Goal: Task Accomplishment & Management: Manage account settings

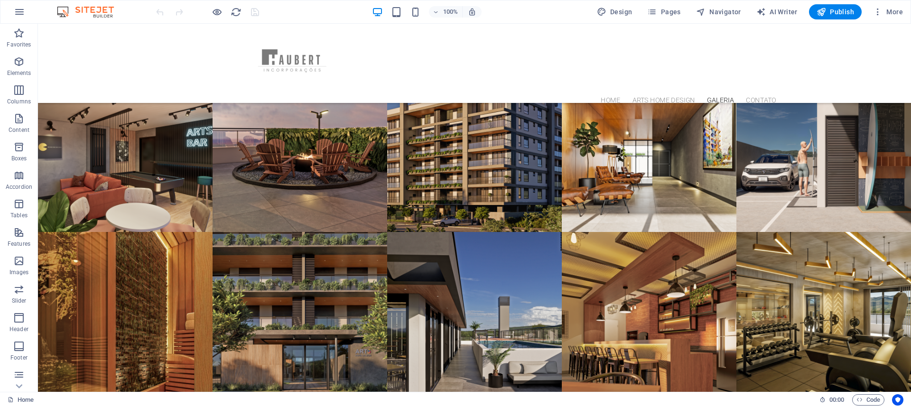
scroll to position [2850, 0]
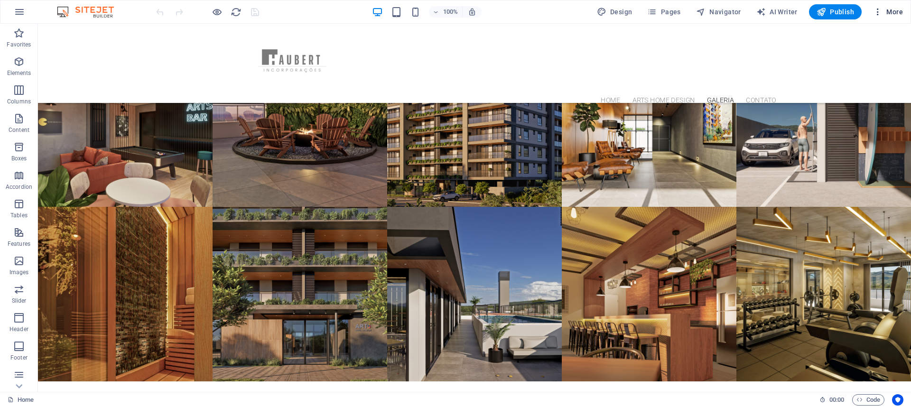
click at [879, 13] on icon "button" at bounding box center [877, 11] width 9 height 9
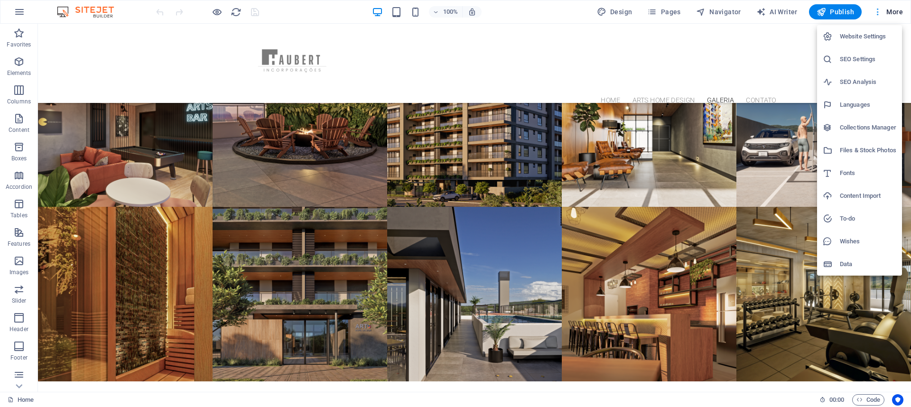
click at [879, 13] on div at bounding box center [455, 203] width 911 height 407
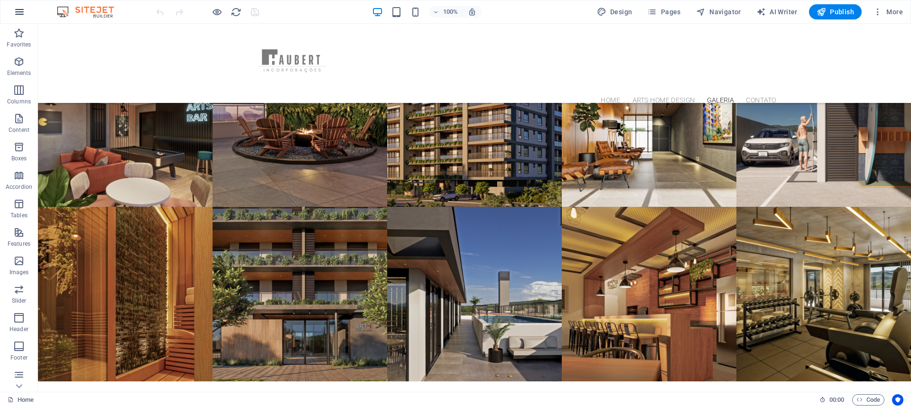
click at [17, 12] on icon "button" at bounding box center [19, 11] width 11 height 11
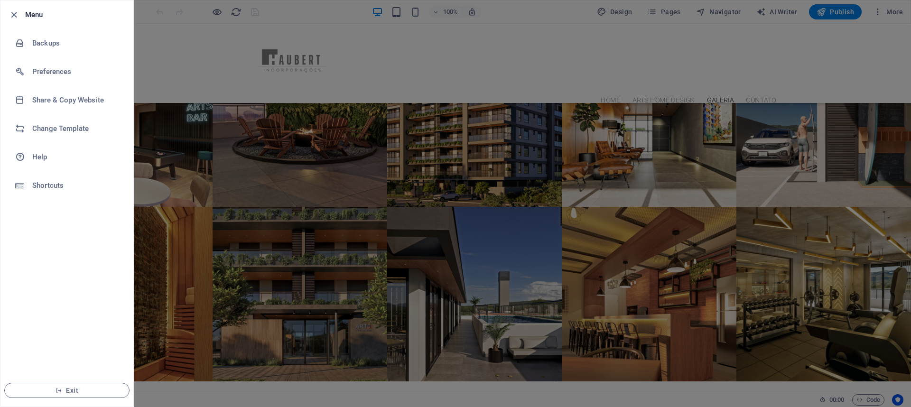
click at [17, 12] on icon "button" at bounding box center [14, 14] width 11 height 11
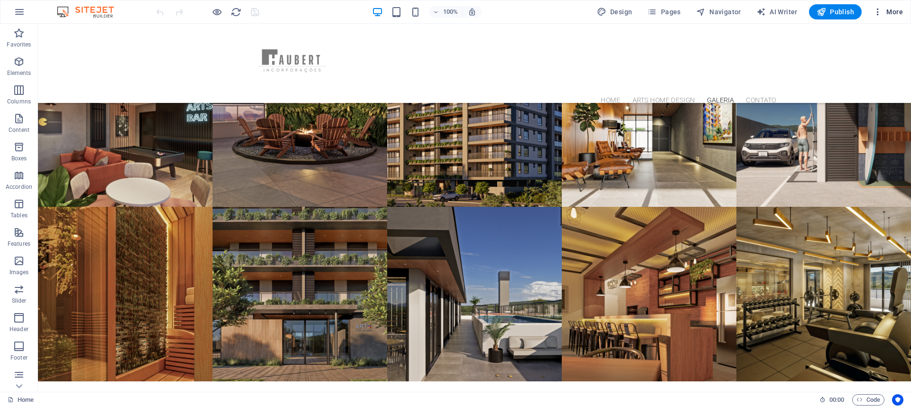
click at [899, 12] on span "More" at bounding box center [888, 11] width 30 height 9
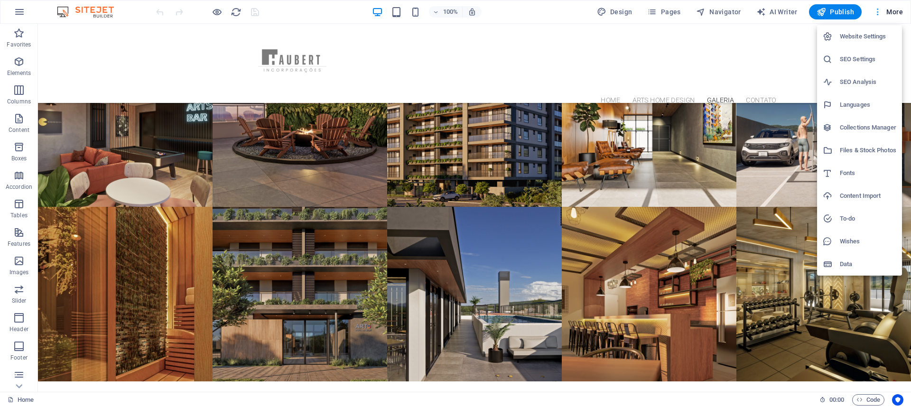
click at [899, 12] on div at bounding box center [455, 203] width 911 height 407
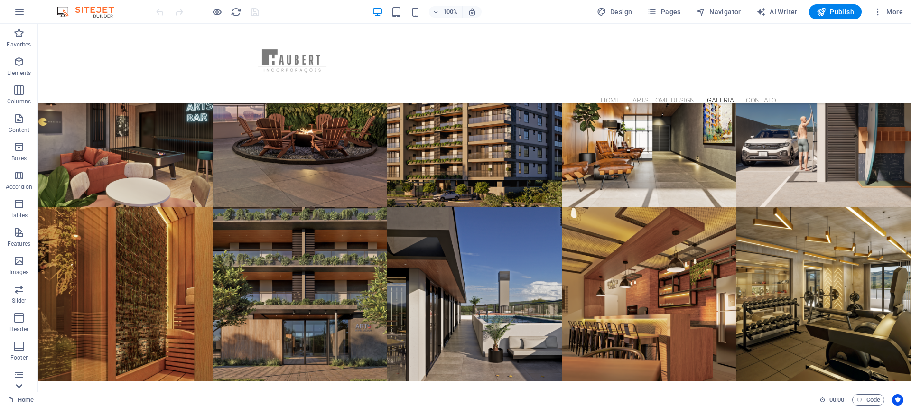
click at [19, 385] on icon at bounding box center [18, 385] width 13 height 13
click at [19, 31] on icon at bounding box center [18, 29] width 13 height 13
click at [16, 72] on p "Elements" at bounding box center [19, 73] width 24 height 8
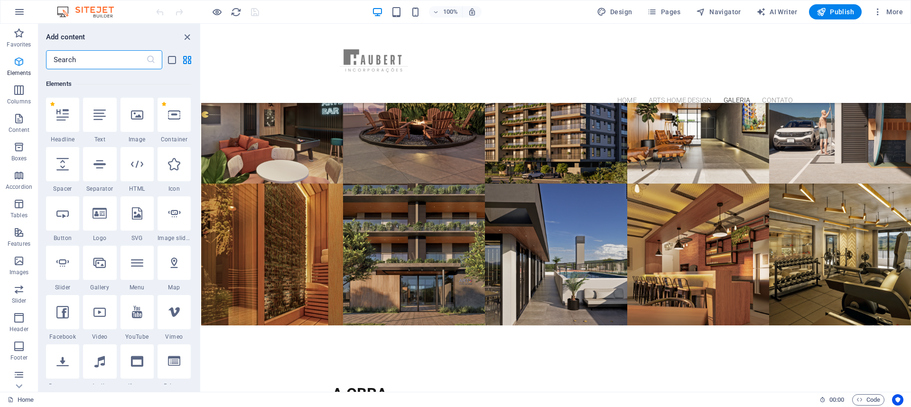
scroll to position [101, 0]
click at [188, 38] on icon "close panel" at bounding box center [187, 37] width 11 height 11
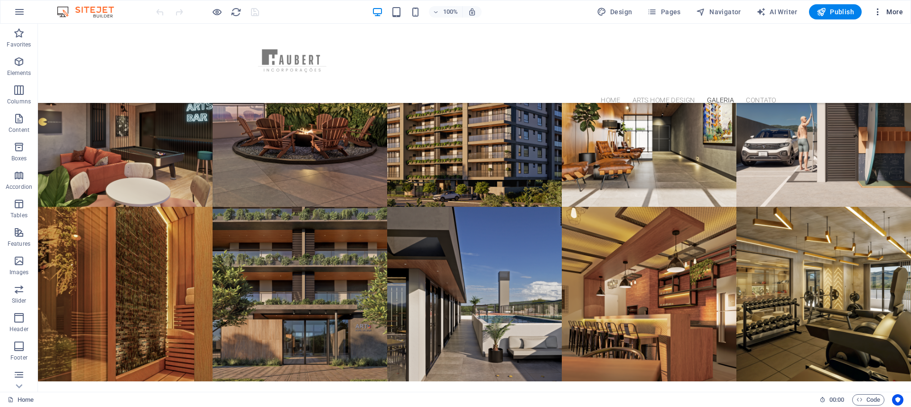
click at [892, 8] on span "More" at bounding box center [888, 11] width 30 height 9
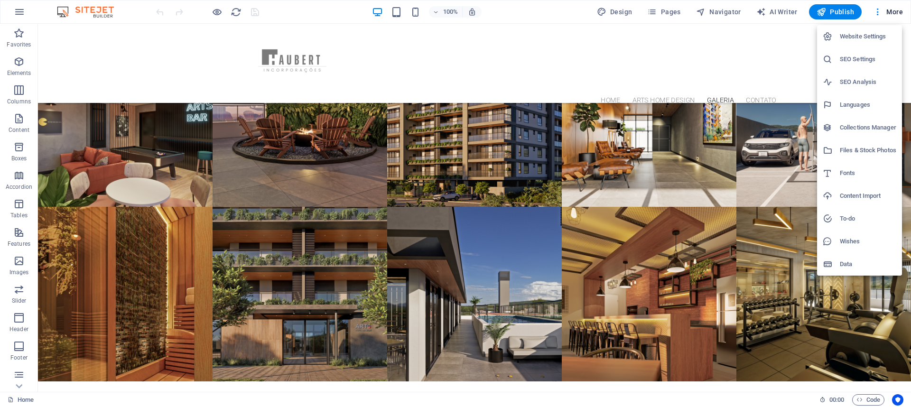
click at [852, 36] on h6 "Website Settings" at bounding box center [867, 36] width 56 height 11
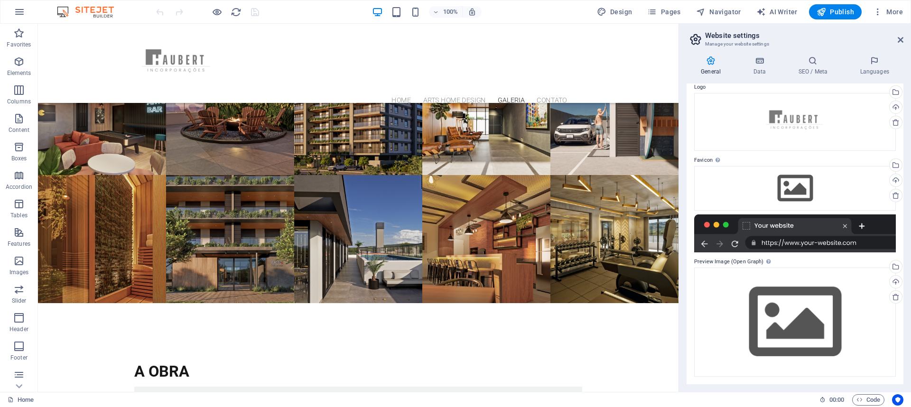
scroll to position [0, 0]
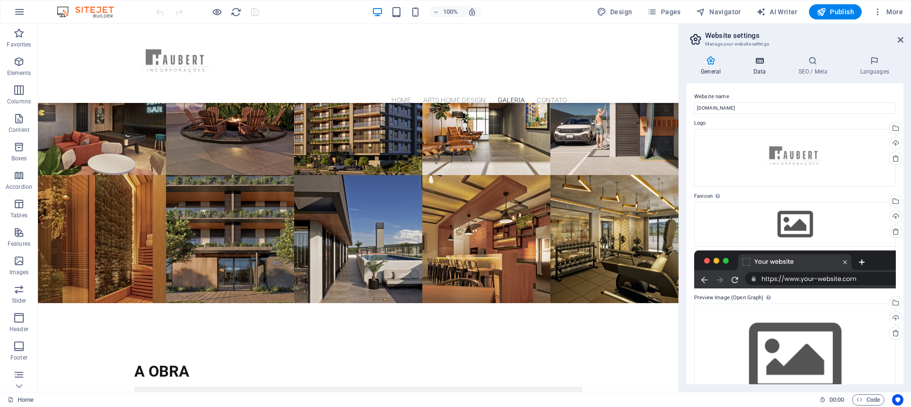
click at [754, 64] on icon at bounding box center [758, 60] width 41 height 9
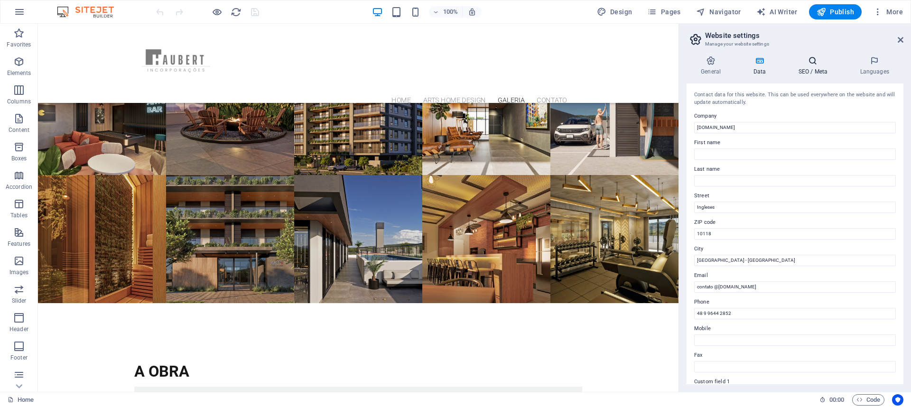
click at [816, 71] on h4 "SEO / Meta" at bounding box center [814, 66] width 62 height 20
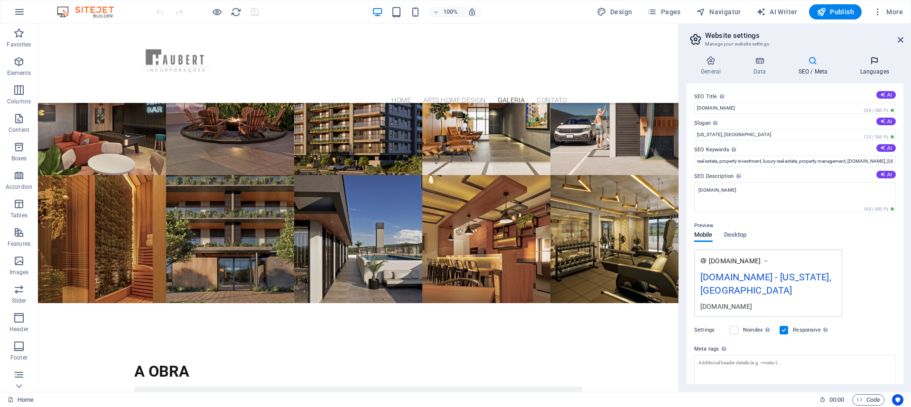
click at [873, 69] on h4 "Languages" at bounding box center [874, 66] width 58 height 20
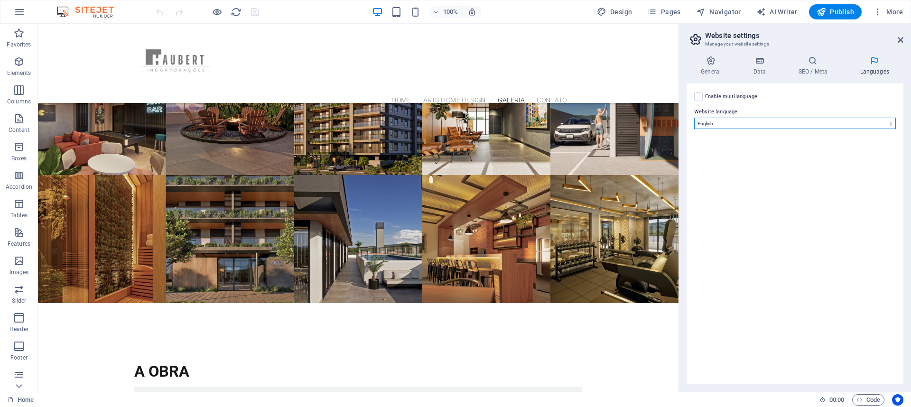
click at [780, 123] on select "Abkhazian Afar Afrikaans Akan Albanian Amharic Arabic Aragonese Armenian Assame…" at bounding box center [795, 123] width 202 height 11
click at [876, 15] on icon "button" at bounding box center [877, 11] width 9 height 9
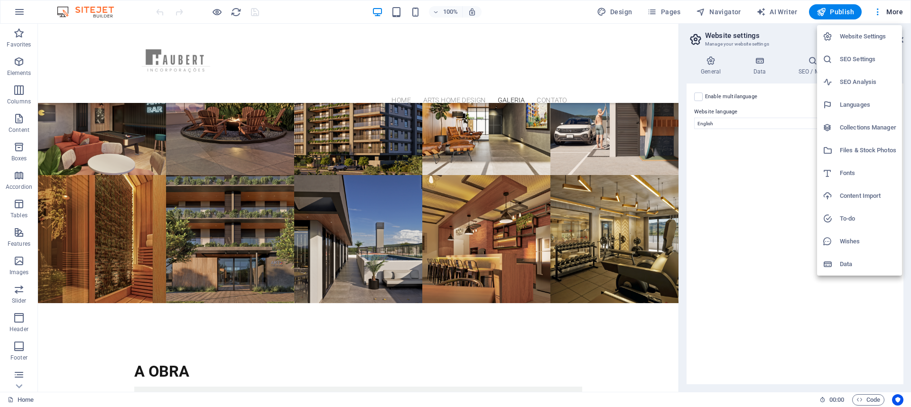
click at [833, 269] on li "Data" at bounding box center [859, 264] width 85 height 23
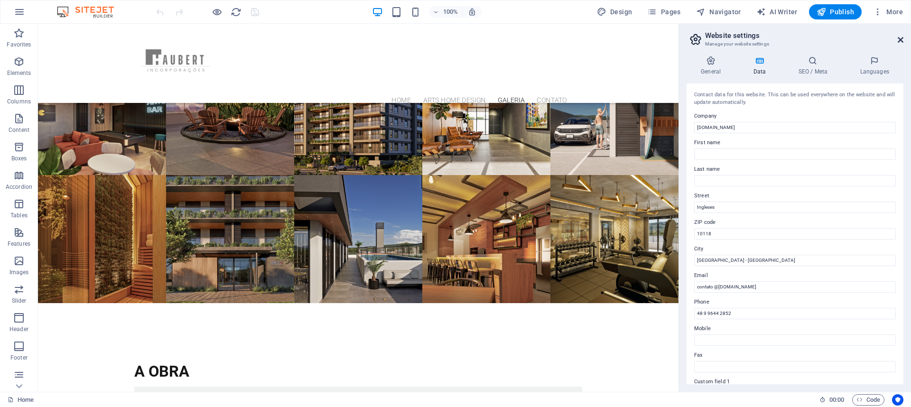
click at [902, 43] on icon at bounding box center [900, 40] width 6 height 8
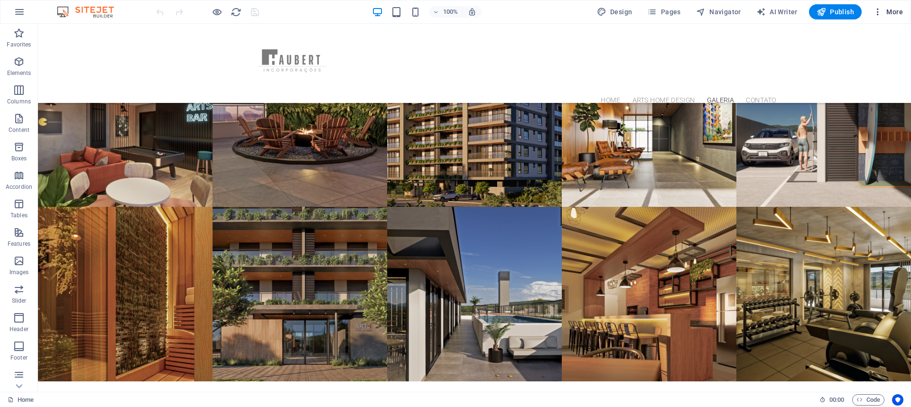
click at [895, 9] on span "More" at bounding box center [888, 11] width 30 height 9
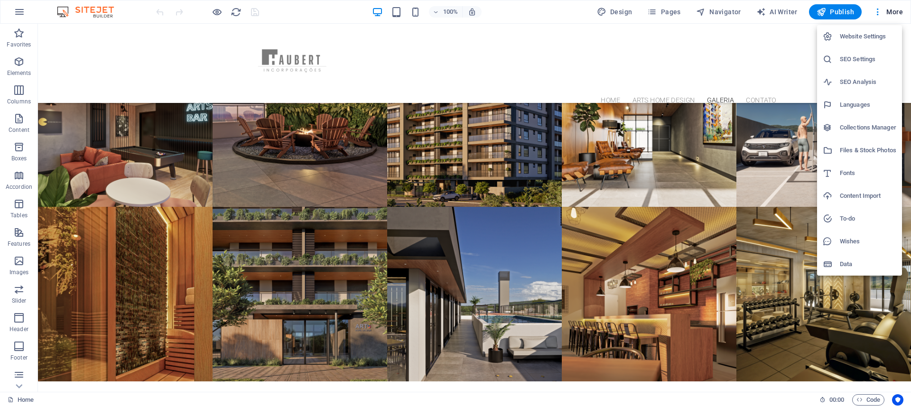
click at [849, 148] on h6 "Files & Stock Photos" at bounding box center [867, 150] width 56 height 11
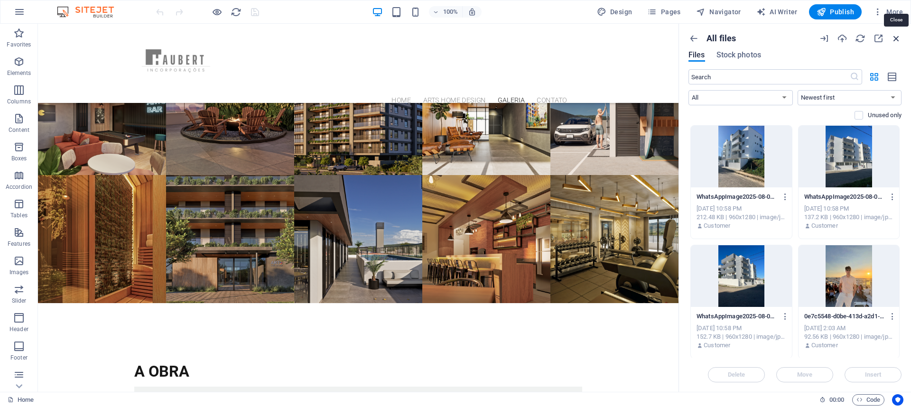
click at [899, 39] on icon "button" at bounding box center [896, 38] width 10 height 10
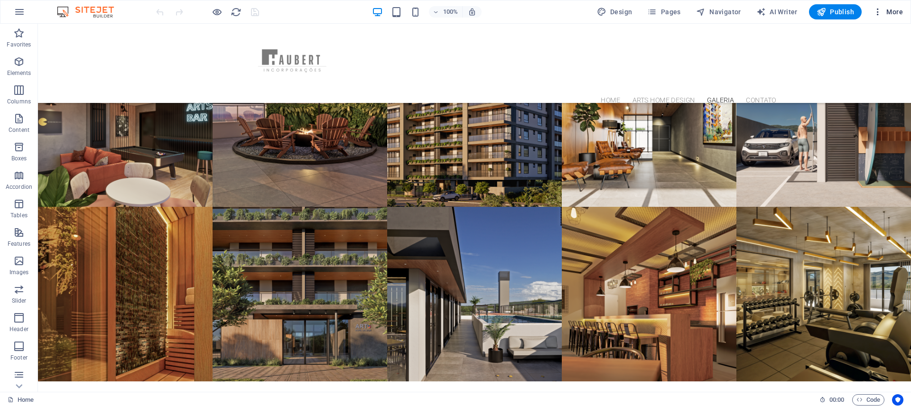
click at [877, 14] on icon "button" at bounding box center [877, 11] width 9 height 9
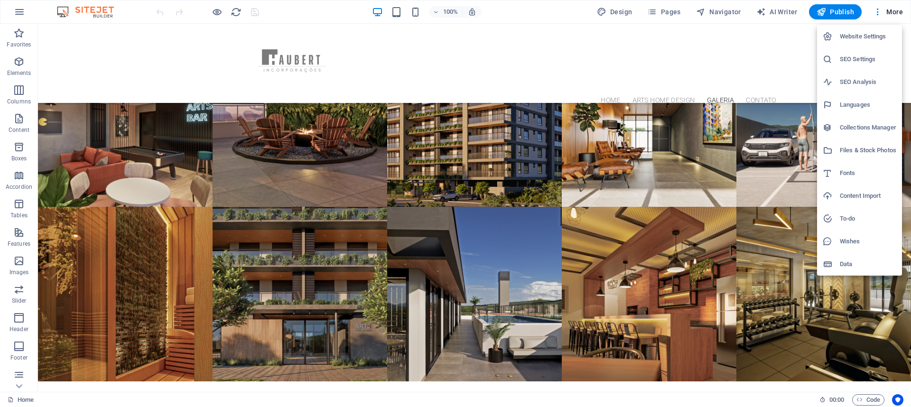
click at [867, 40] on h6 "Website Settings" at bounding box center [867, 36] width 56 height 11
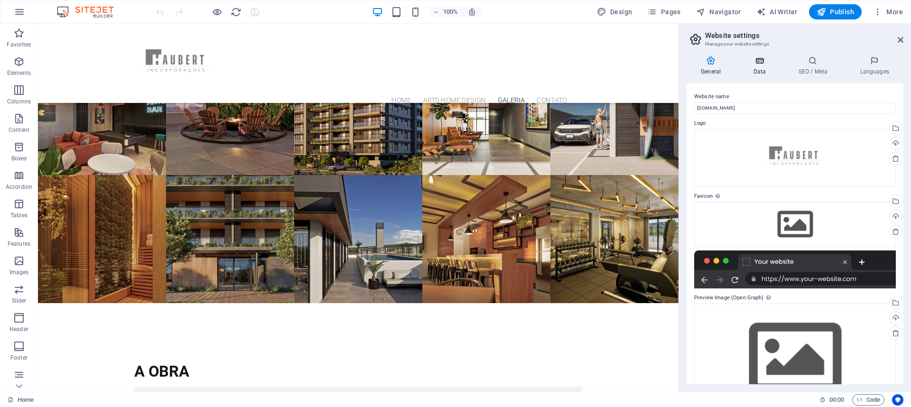
click at [763, 68] on h4 "Data" at bounding box center [760, 66] width 45 height 20
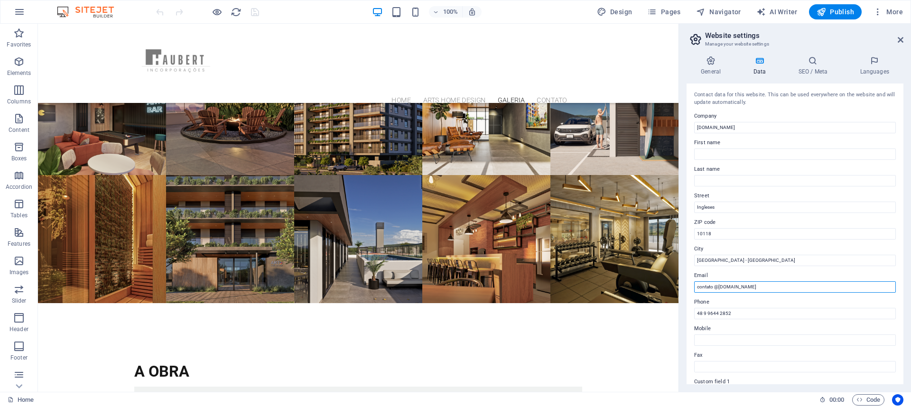
drag, startPoint x: 789, startPoint y: 285, endPoint x: 686, endPoint y: 292, distance: 102.7
click at [687, 293] on div "Contact data for this website. This can be used everywhere on the website and w…" at bounding box center [794, 233] width 217 height 301
click at [697, 288] on input "contato @[DOMAIN_NAME]" at bounding box center [795, 286] width 202 height 11
click at [23, 11] on icon "button" at bounding box center [19, 11] width 11 height 11
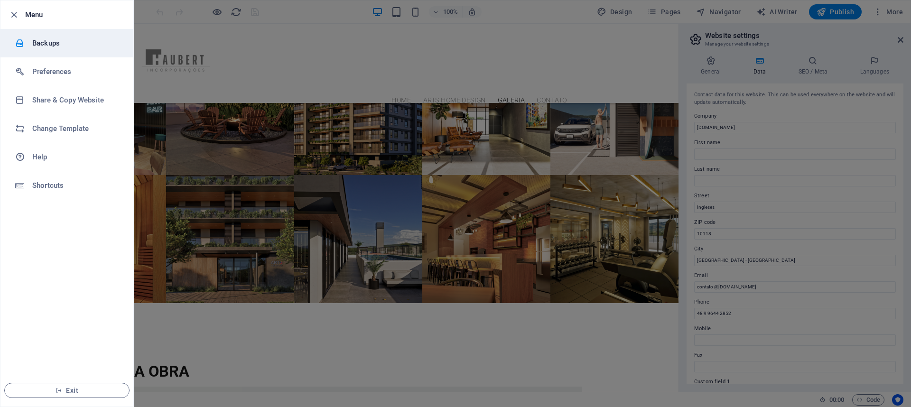
click at [48, 47] on h6 "Backups" at bounding box center [76, 42] width 88 height 11
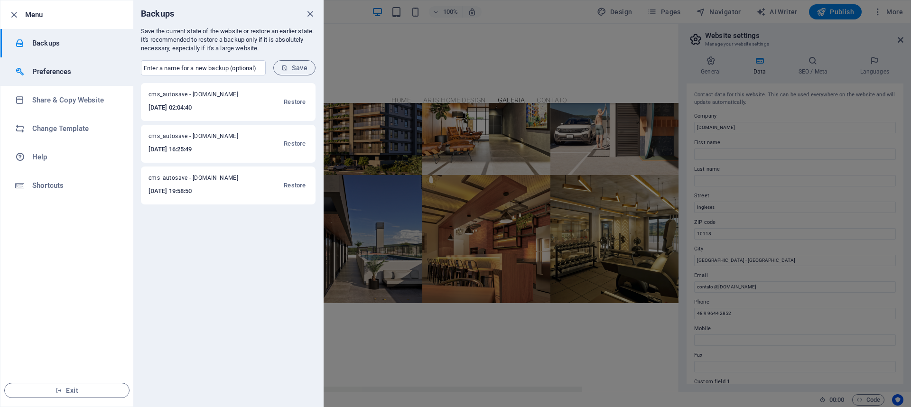
click at [31, 74] on div at bounding box center [23, 71] width 17 height 9
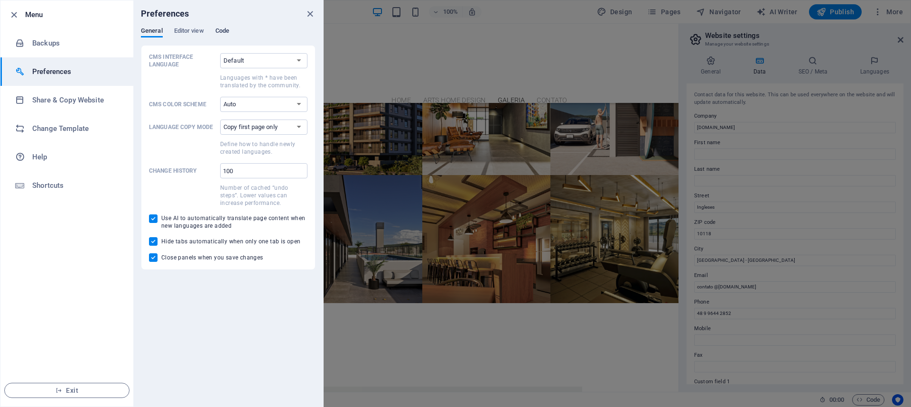
click at [225, 30] on span "Code" at bounding box center [222, 31] width 14 height 13
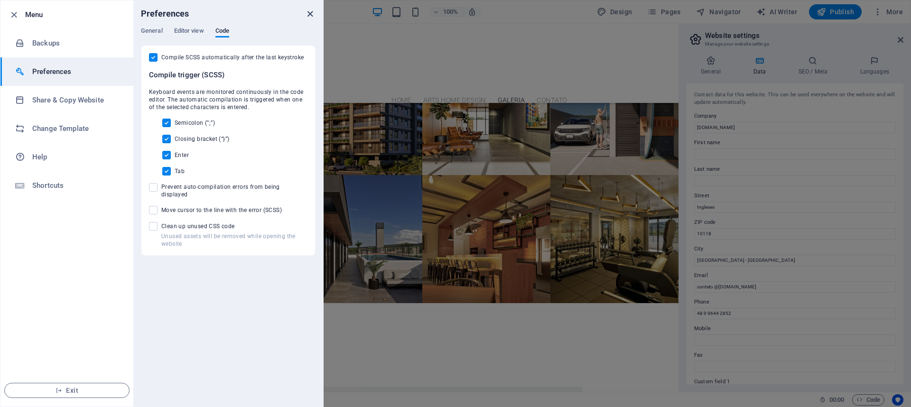
click at [312, 12] on icon "close" at bounding box center [309, 14] width 11 height 11
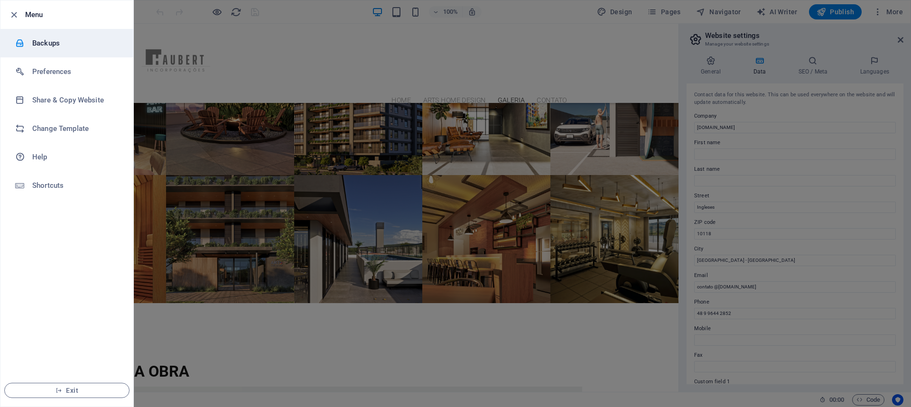
click at [60, 42] on h6 "Backups" at bounding box center [76, 42] width 88 height 11
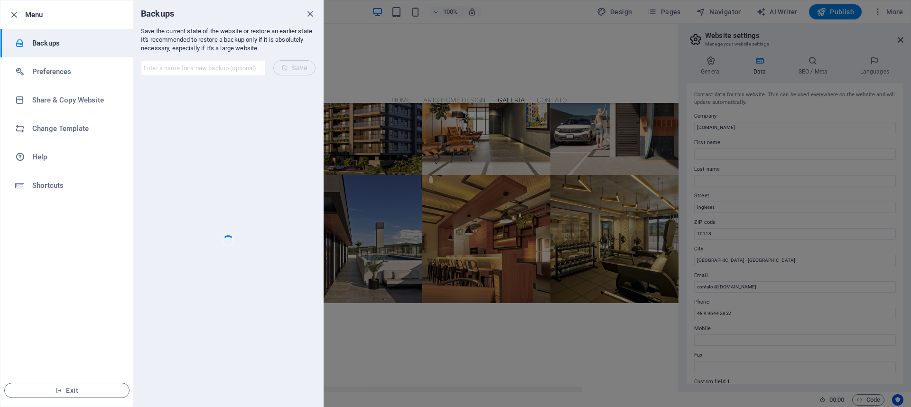
click at [5, 13] on li "Menu" at bounding box center [66, 14] width 133 height 28
click at [14, 16] on icon "button" at bounding box center [14, 14] width 11 height 11
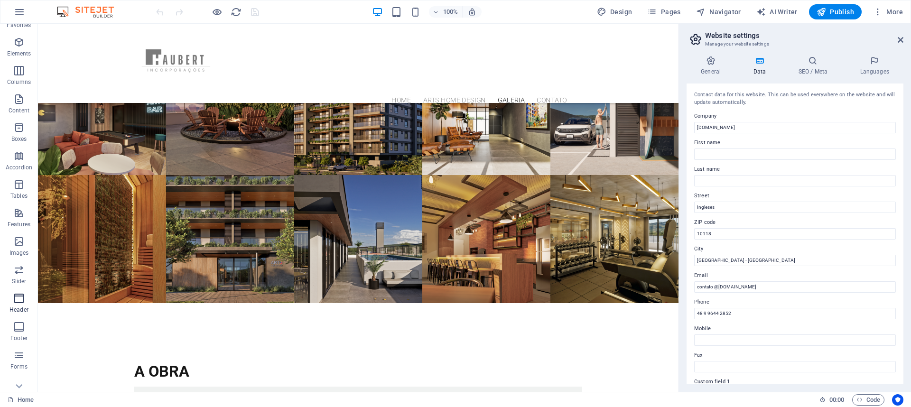
scroll to position [59, 0]
click at [878, 401] on span "Code" at bounding box center [868, 399] width 24 height 11
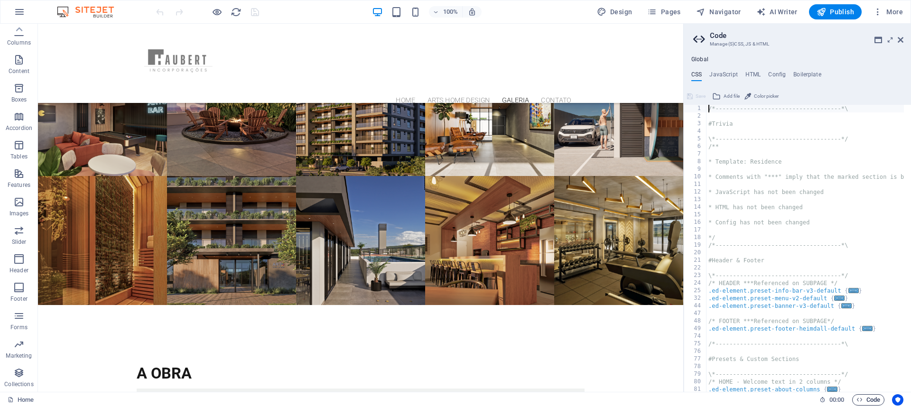
scroll to position [2789, 0]
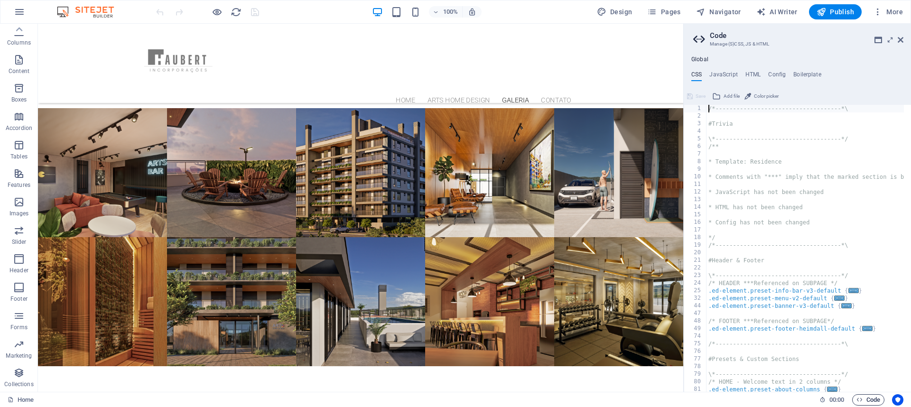
click at [878, 401] on span "Code" at bounding box center [868, 399] width 24 height 11
click at [757, 73] on h4 "HTML" at bounding box center [753, 76] width 16 height 10
type textarea "{{content}}"
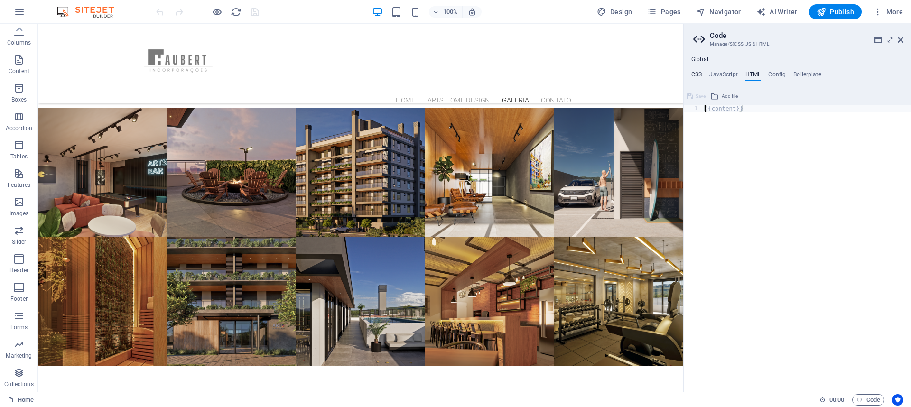
click at [691, 74] on h4 "CSS" at bounding box center [696, 76] width 10 height 10
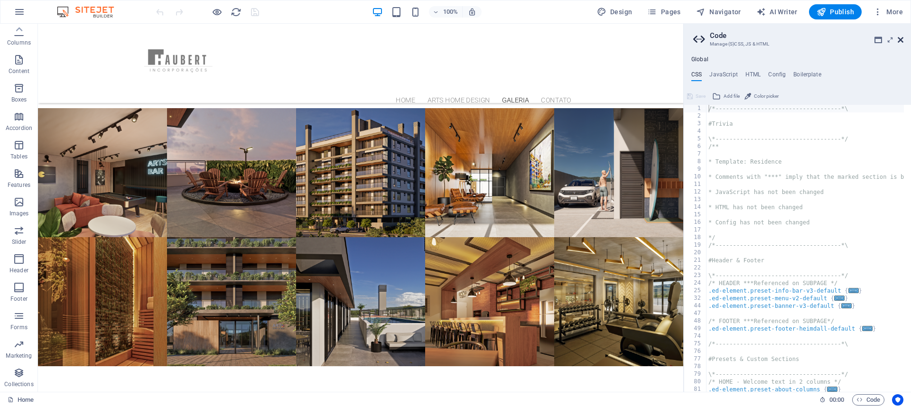
click at [902, 39] on aside "Code Manage (S)CSS, JS & HTML Global CSS JavaScript HTML Config Boilerplate /*-…" at bounding box center [797, 208] width 228 height 368
click at [902, 39] on icon at bounding box center [900, 40] width 6 height 8
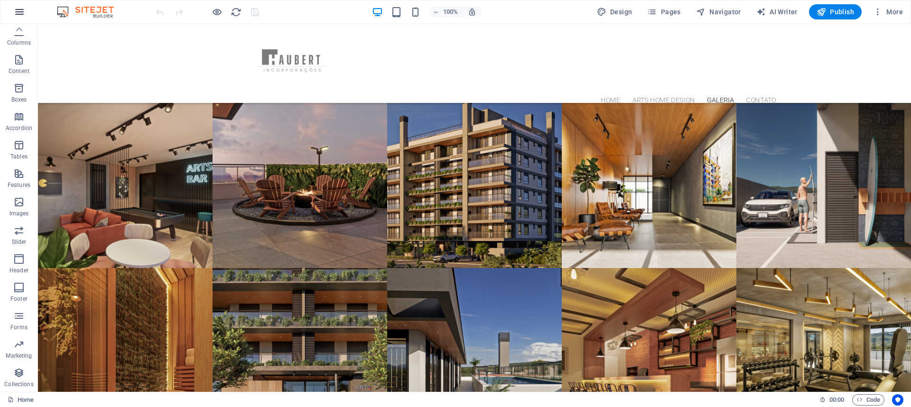
click at [22, 13] on icon "button" at bounding box center [19, 11] width 11 height 11
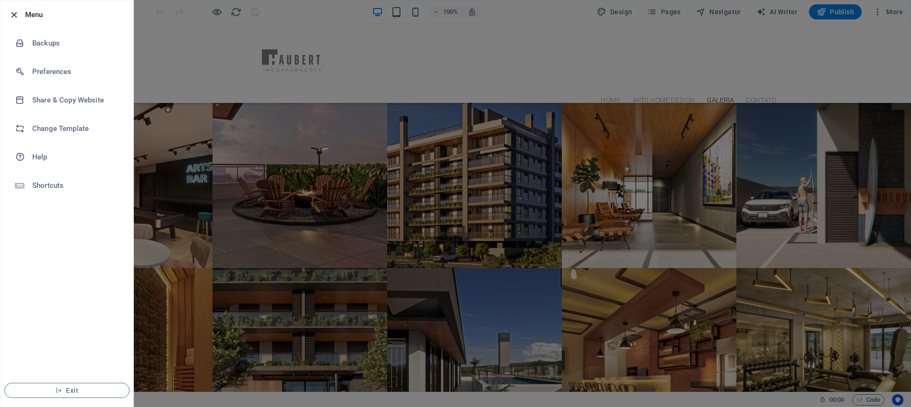
click at [12, 13] on icon "button" at bounding box center [14, 14] width 11 height 11
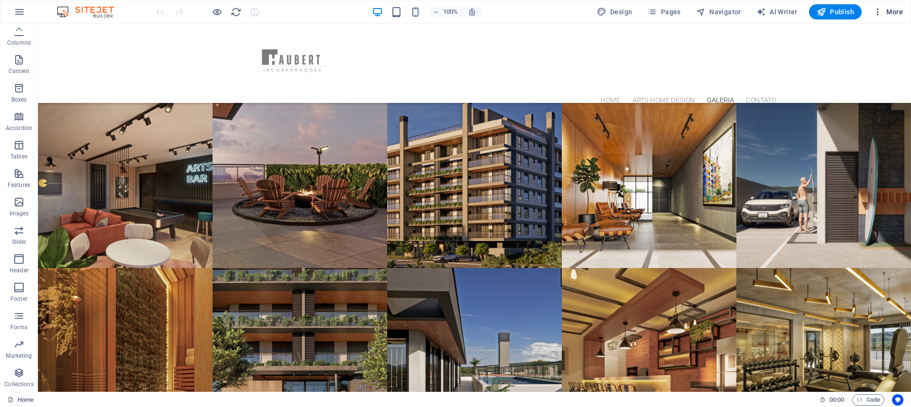
click at [897, 12] on span "More" at bounding box center [888, 11] width 30 height 9
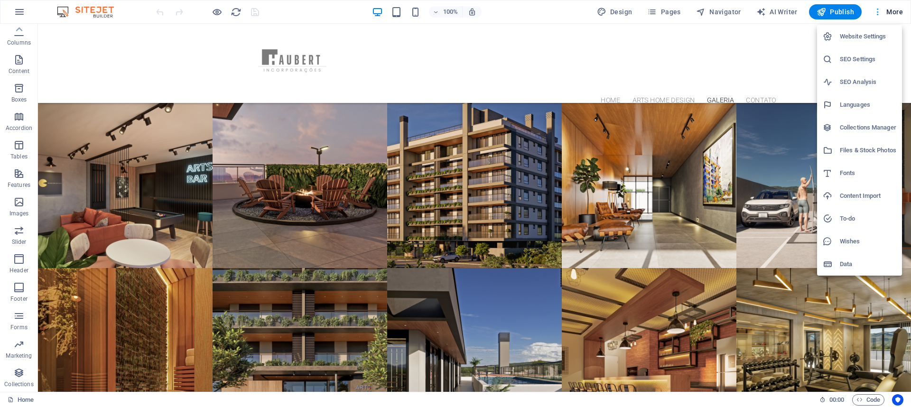
click at [897, 12] on div at bounding box center [455, 203] width 911 height 407
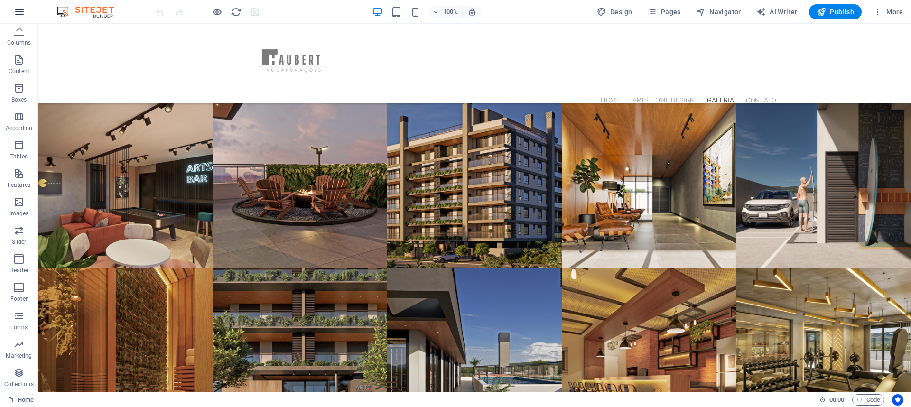
click at [24, 13] on icon "button" at bounding box center [19, 11] width 11 height 11
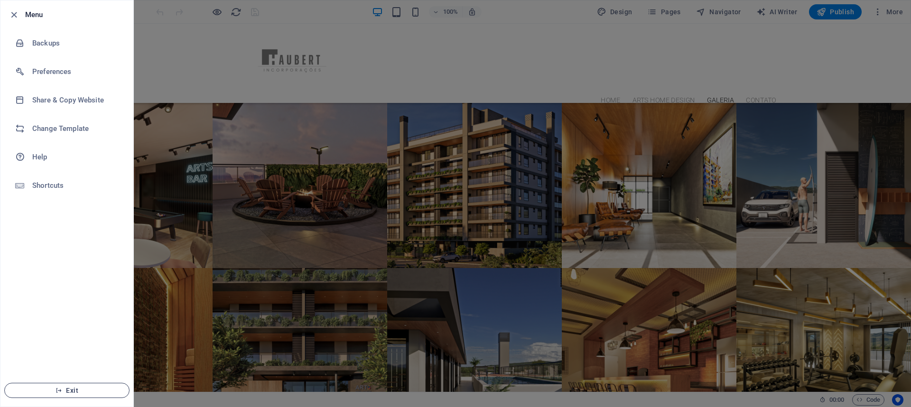
click at [71, 397] on button "Exit" at bounding box center [66, 390] width 125 height 15
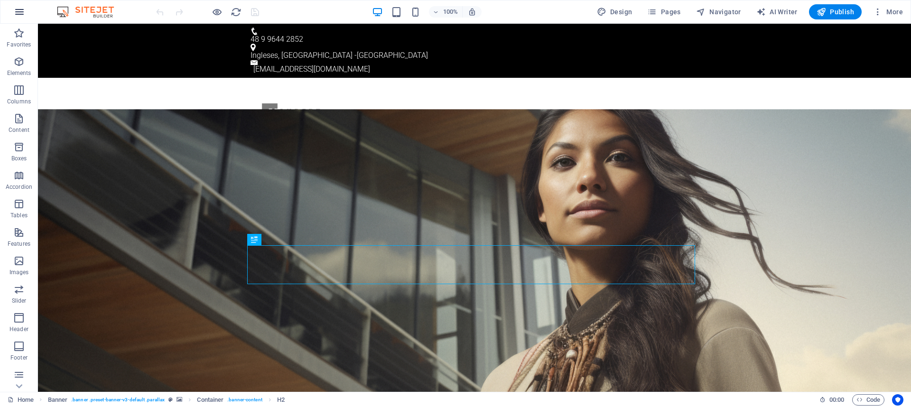
click at [15, 11] on icon "button" at bounding box center [19, 11] width 11 height 11
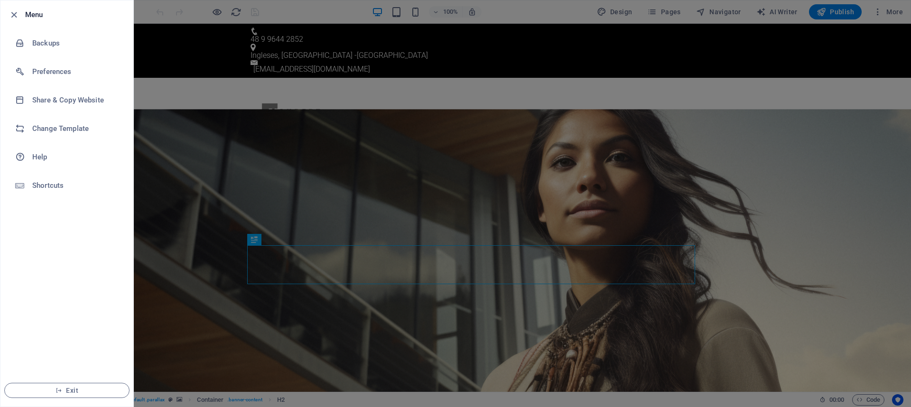
click at [15, 11] on icon "button" at bounding box center [14, 14] width 11 height 11
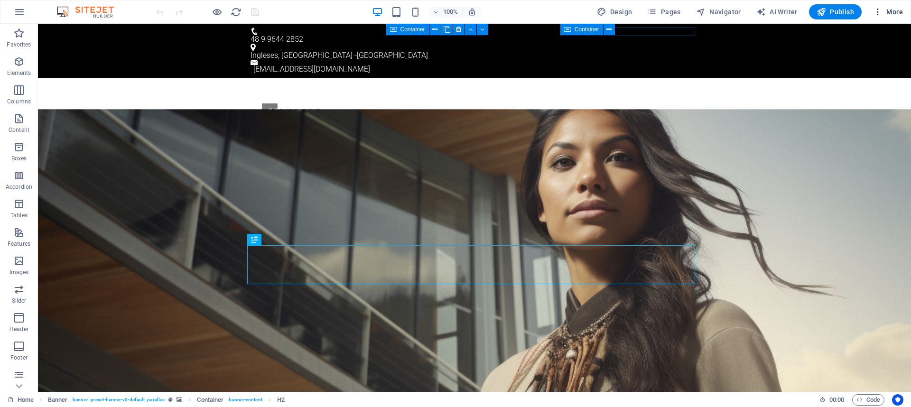
click at [891, 13] on span "More" at bounding box center [888, 11] width 30 height 9
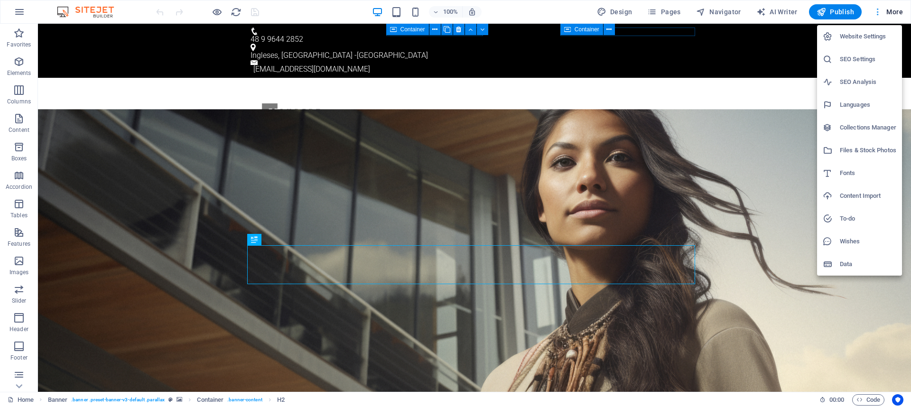
click at [891, 13] on div at bounding box center [455, 203] width 911 height 407
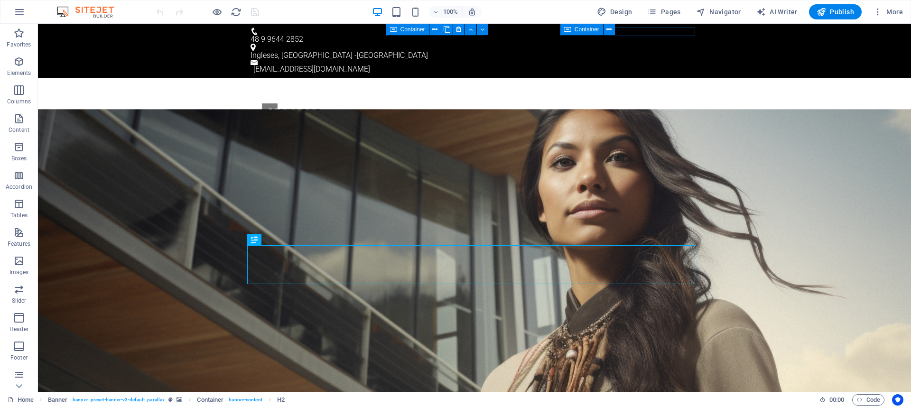
click at [877, 14] on icon "button" at bounding box center [877, 11] width 9 height 9
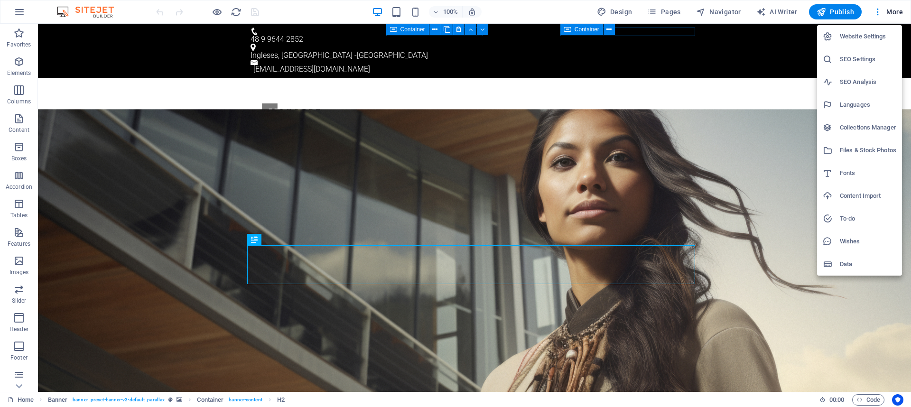
click at [877, 14] on div at bounding box center [455, 203] width 911 height 407
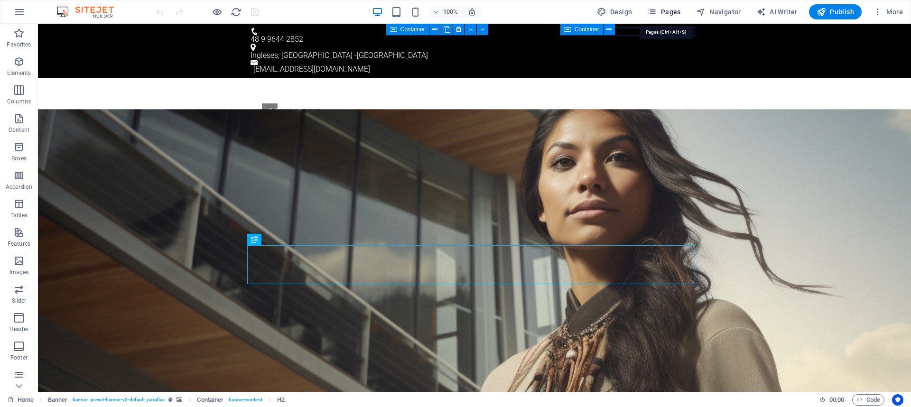
click at [668, 12] on span "Pages" at bounding box center [663, 11] width 33 height 9
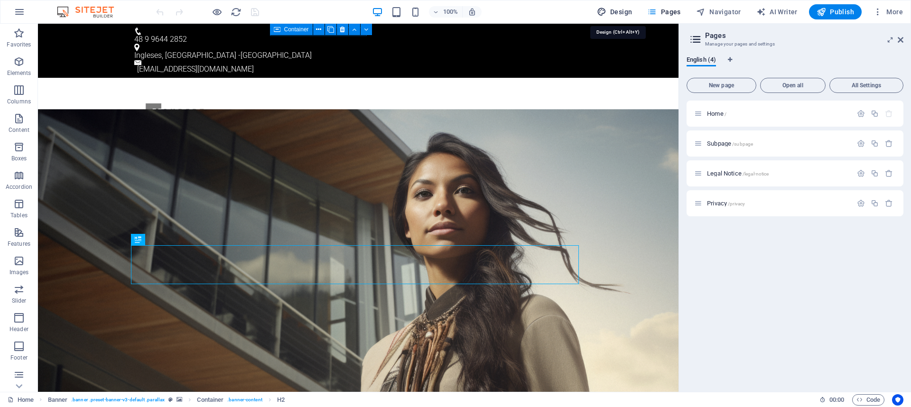
click at [621, 11] on span "Design" at bounding box center [615, 11] width 36 height 9
select select "px"
select select "300"
select select "px"
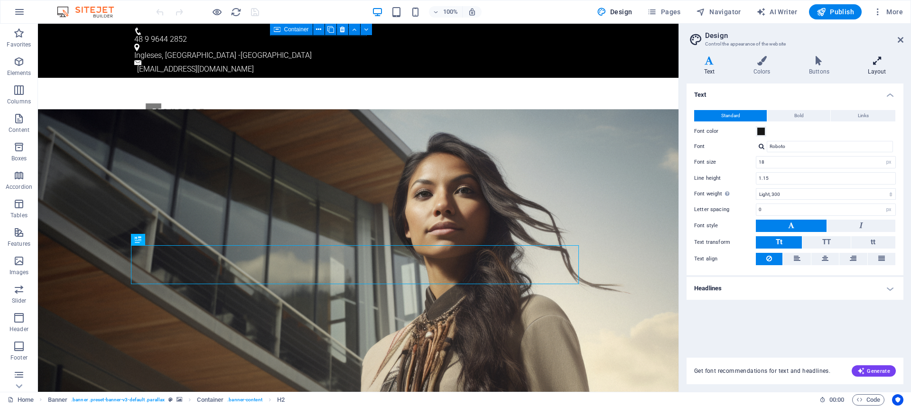
click at [873, 62] on icon at bounding box center [876, 60] width 53 height 9
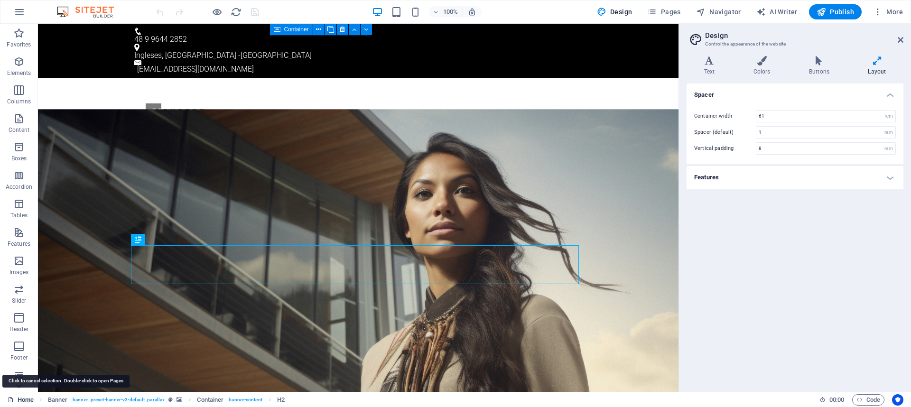
click at [21, 403] on link "Home" at bounding box center [21, 399] width 26 height 11
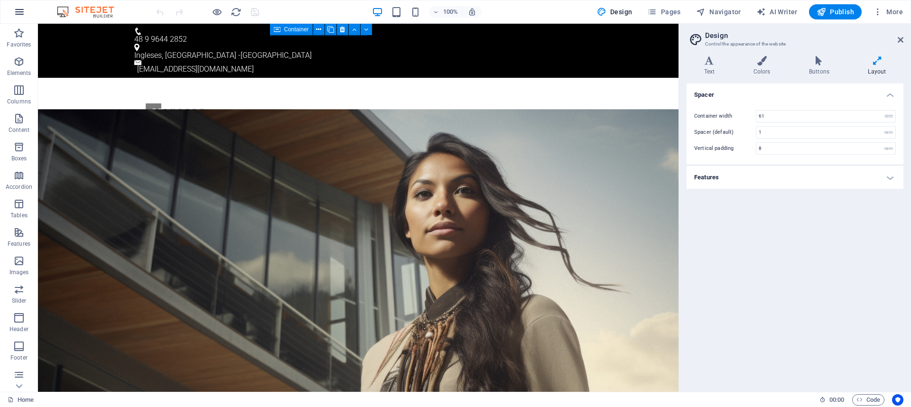
click at [23, 13] on icon "button" at bounding box center [19, 11] width 11 height 11
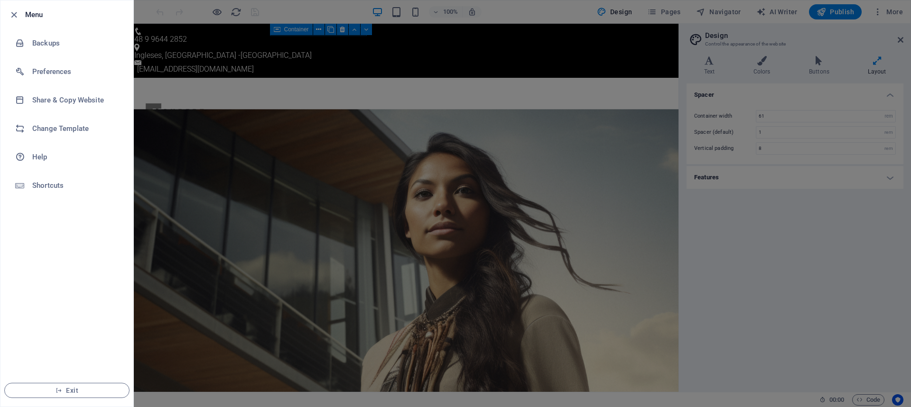
click at [20, 15] on div at bounding box center [16, 14] width 17 height 11
click at [15, 17] on icon "button" at bounding box center [14, 14] width 11 height 11
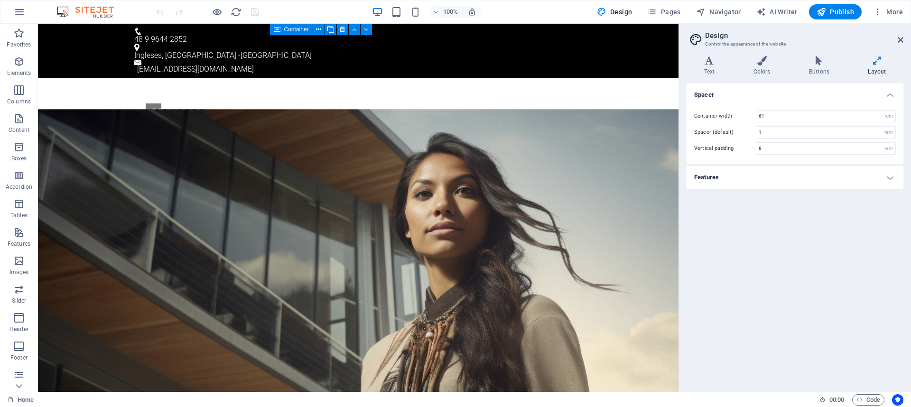
click at [86, 9] on img at bounding box center [90, 11] width 71 height 11
